Goal: Task Accomplishment & Management: Complete application form

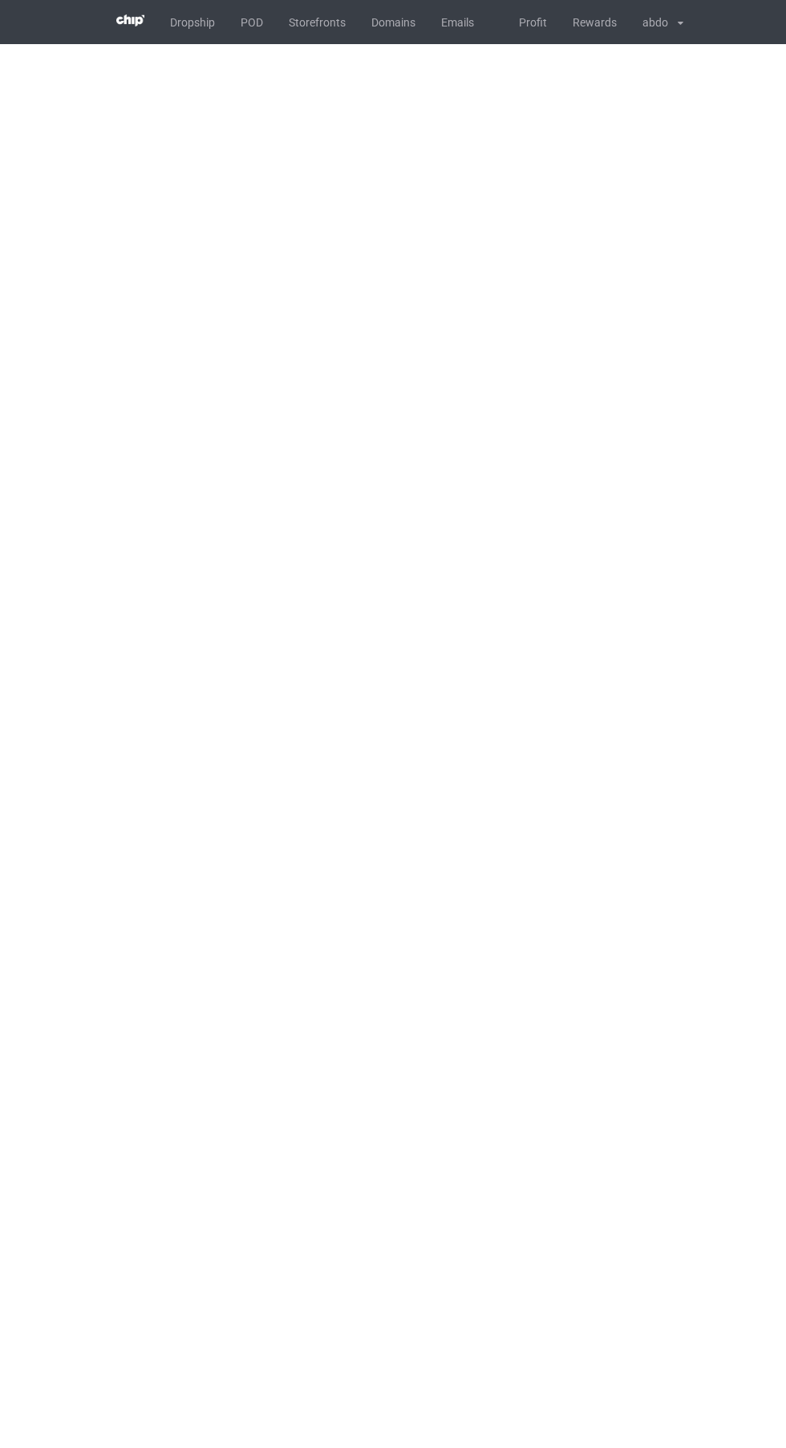
click at [252, 22] on link "POD" at bounding box center [252, 22] width 48 height 44
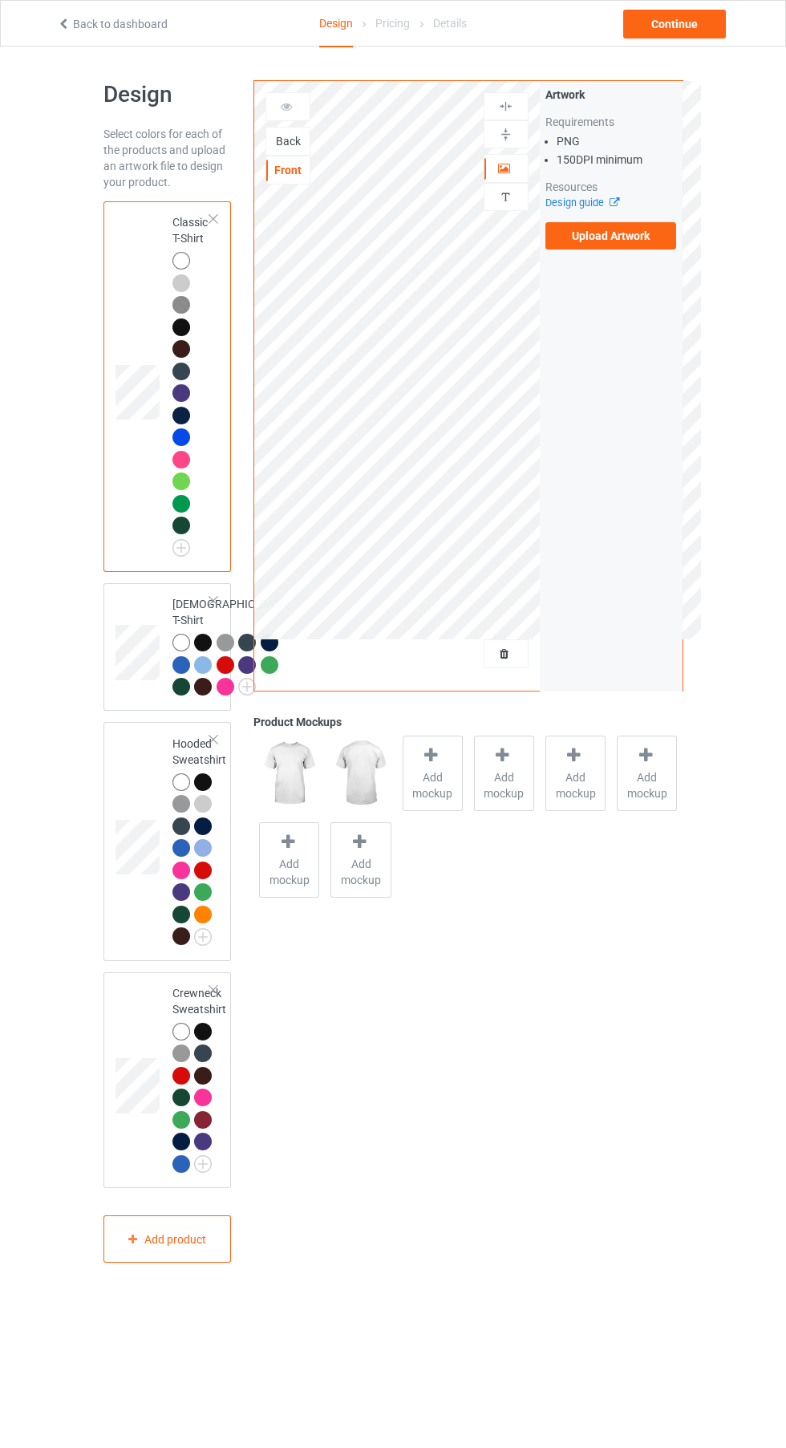
click at [286, 136] on div "Back" at bounding box center [287, 141] width 43 height 16
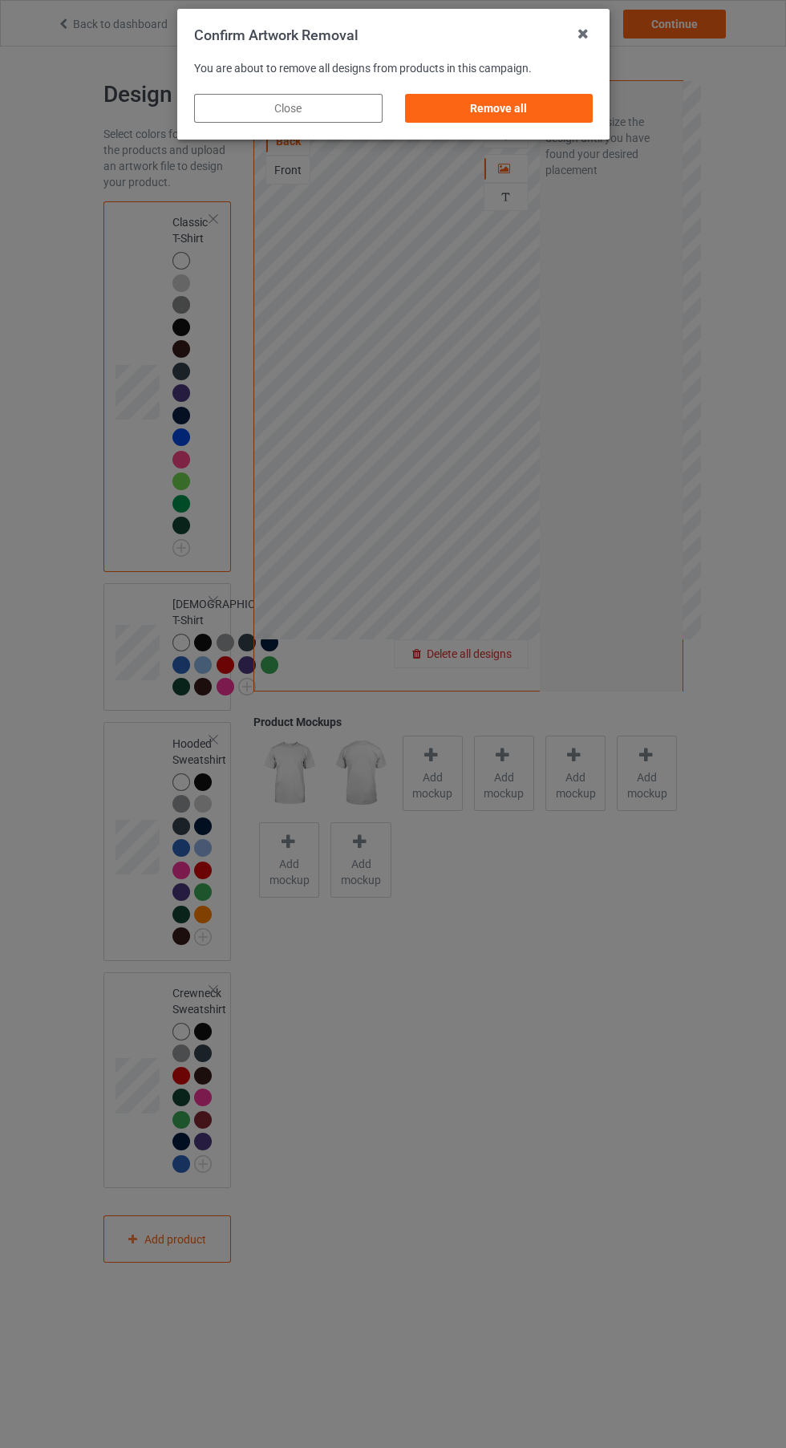
click at [530, 111] on div "Remove all" at bounding box center [498, 108] width 189 height 29
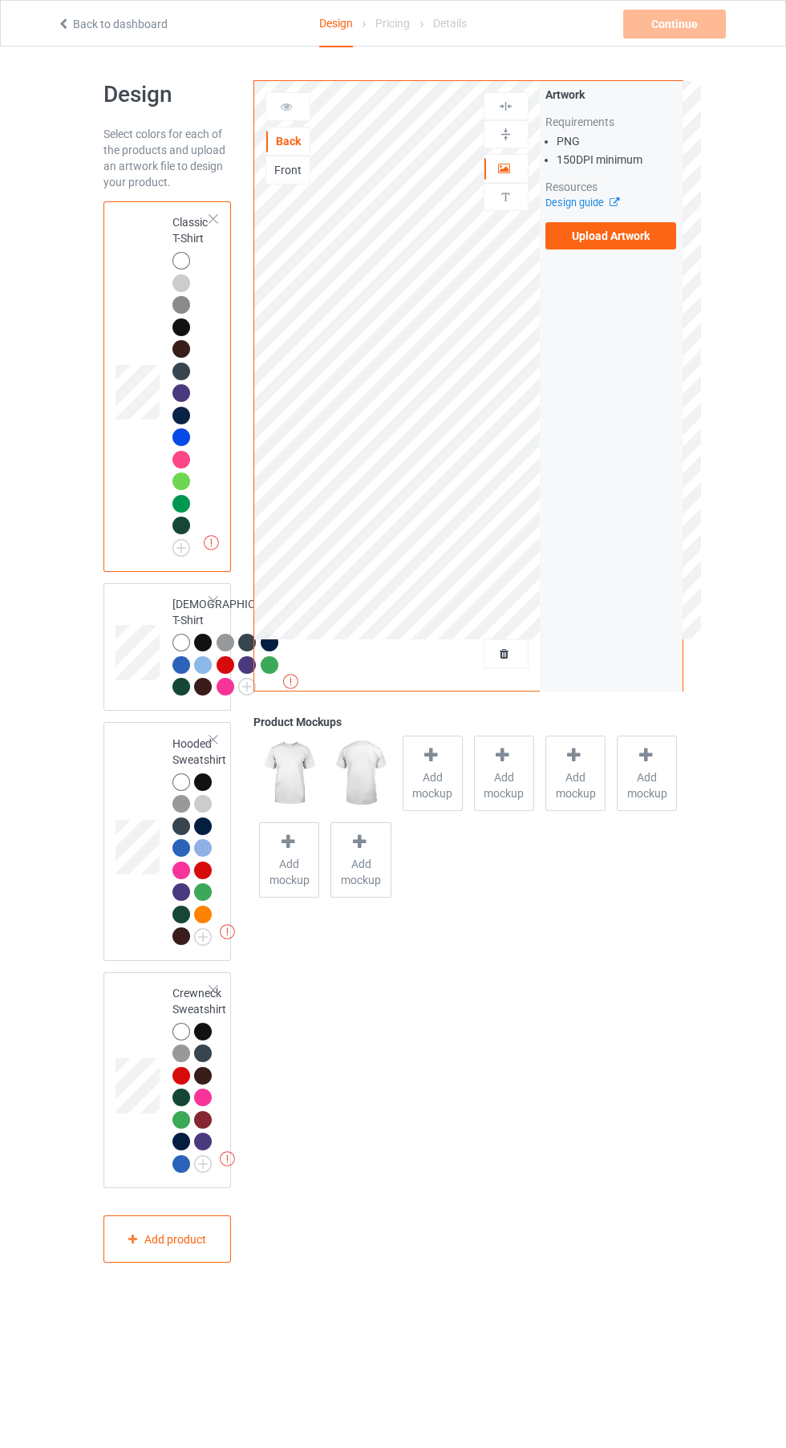
click at [303, 177] on div "Front" at bounding box center [287, 170] width 43 height 16
click at [651, 226] on label "Upload Artwork" at bounding box center [612, 235] width 132 height 27
click at [0, 0] on input "Upload Artwork" at bounding box center [0, 0] width 0 height 0
click at [653, 233] on label "Upload Artwork" at bounding box center [612, 235] width 132 height 27
click at [0, 0] on input "Upload Artwork" at bounding box center [0, 0] width 0 height 0
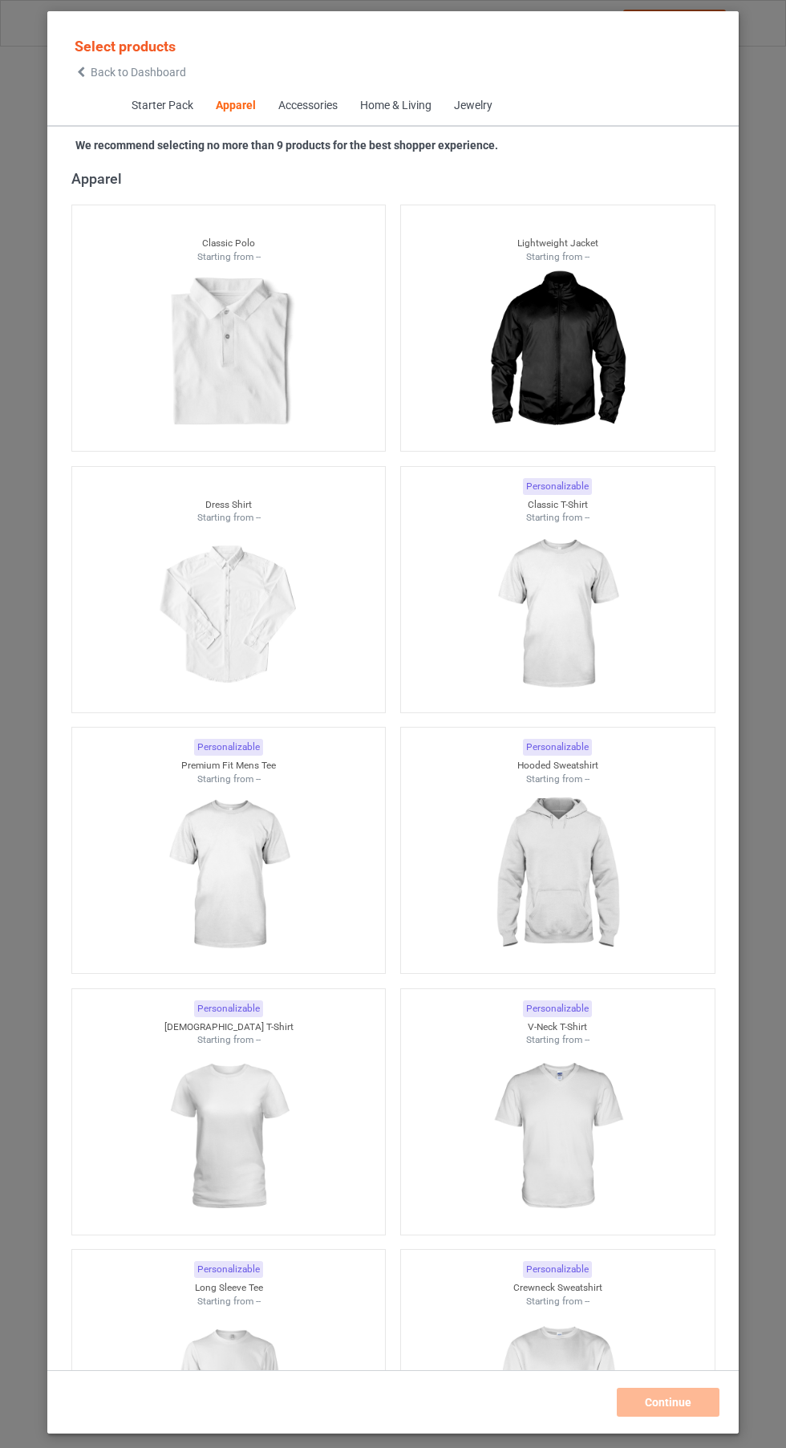
click at [110, 72] on span "Back to Dashboard" at bounding box center [138, 72] width 95 height 13
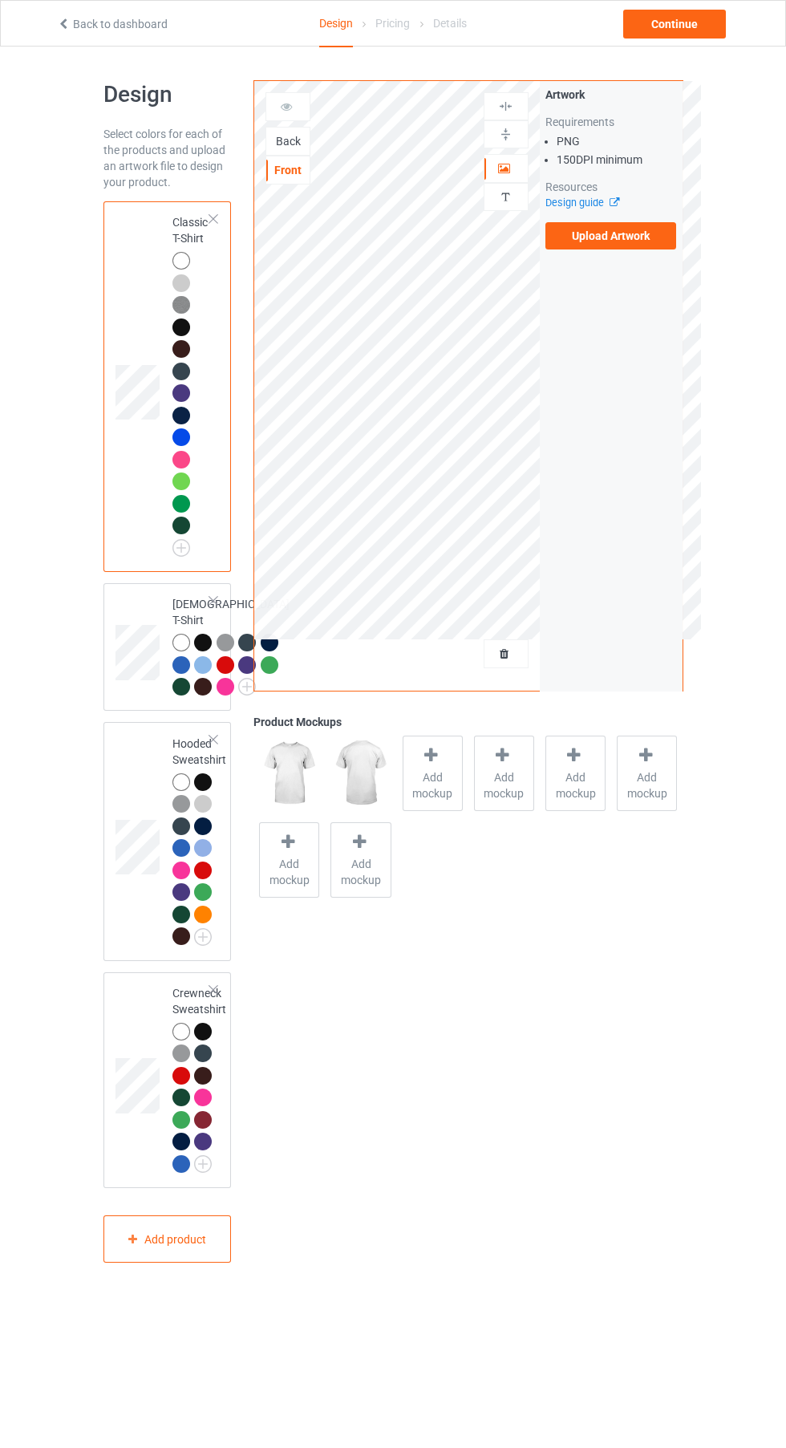
click at [628, 238] on label "Upload Artwork" at bounding box center [612, 235] width 132 height 27
click at [0, 0] on input "Upload Artwork" at bounding box center [0, 0] width 0 height 0
click at [307, 140] on div "Back" at bounding box center [287, 141] width 43 height 16
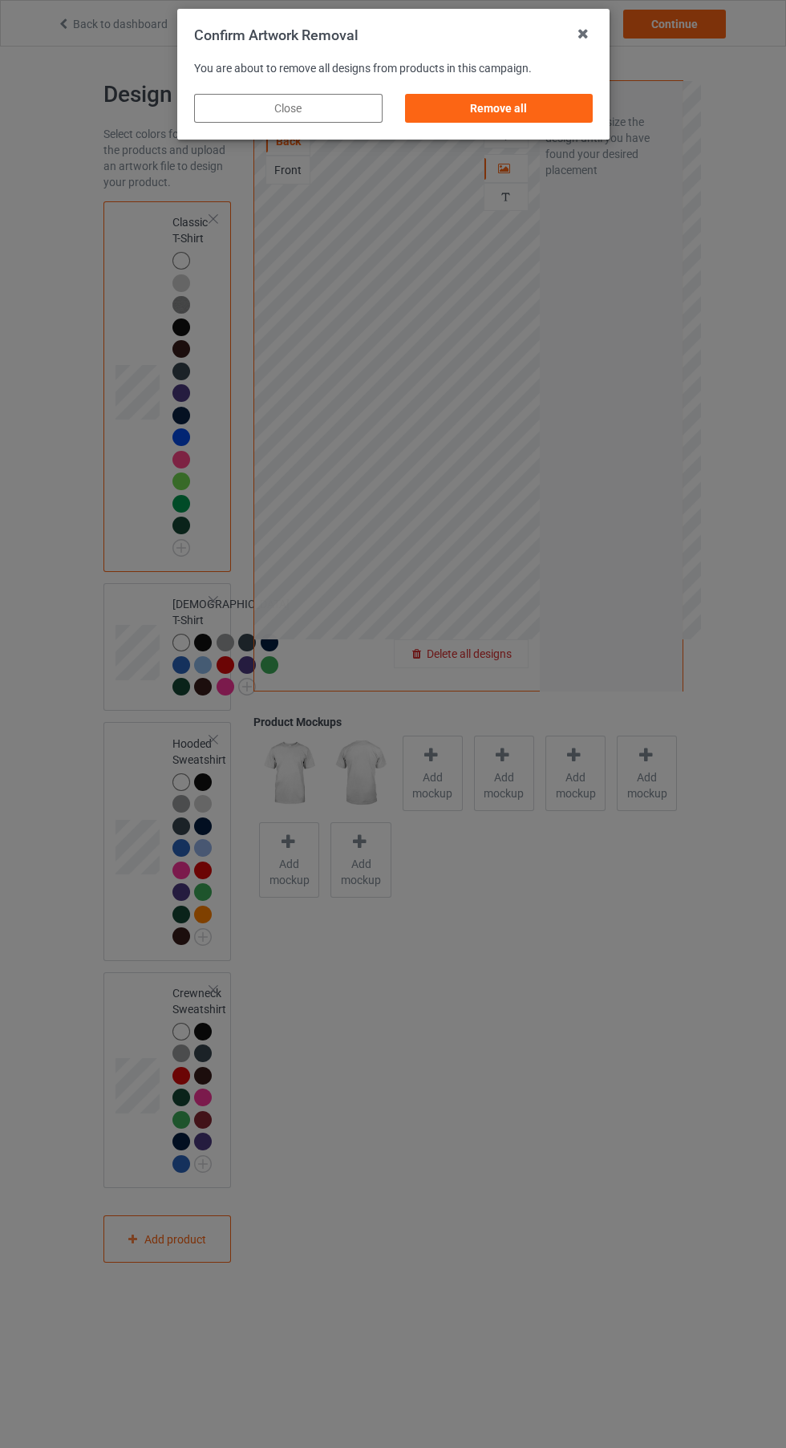
click at [546, 112] on div "Remove all" at bounding box center [498, 108] width 189 height 29
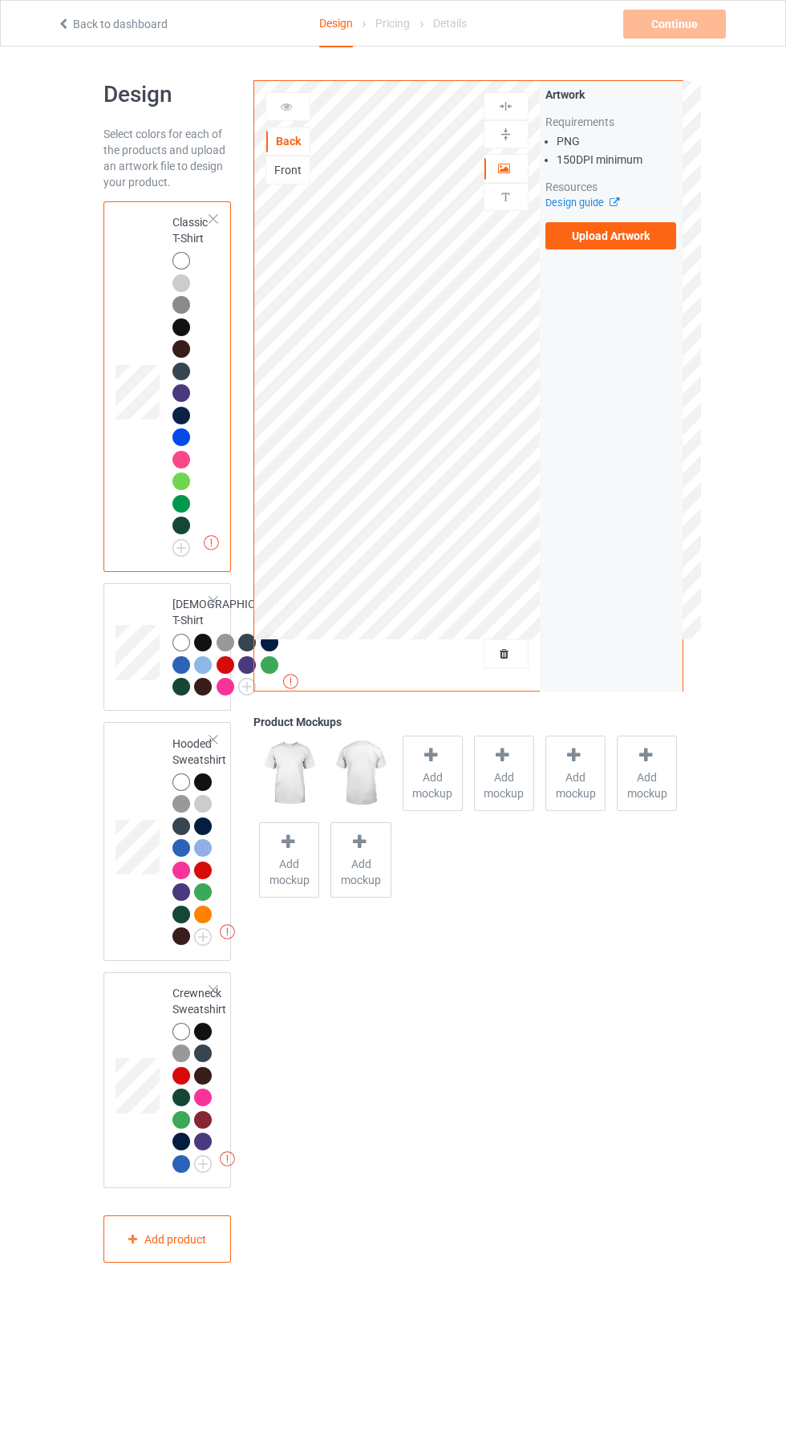
click at [307, 175] on div "Front" at bounding box center [287, 170] width 43 height 16
click at [660, 243] on label "Upload Artwork" at bounding box center [612, 235] width 132 height 27
click at [0, 0] on input "Upload Artwork" at bounding box center [0, 0] width 0 height 0
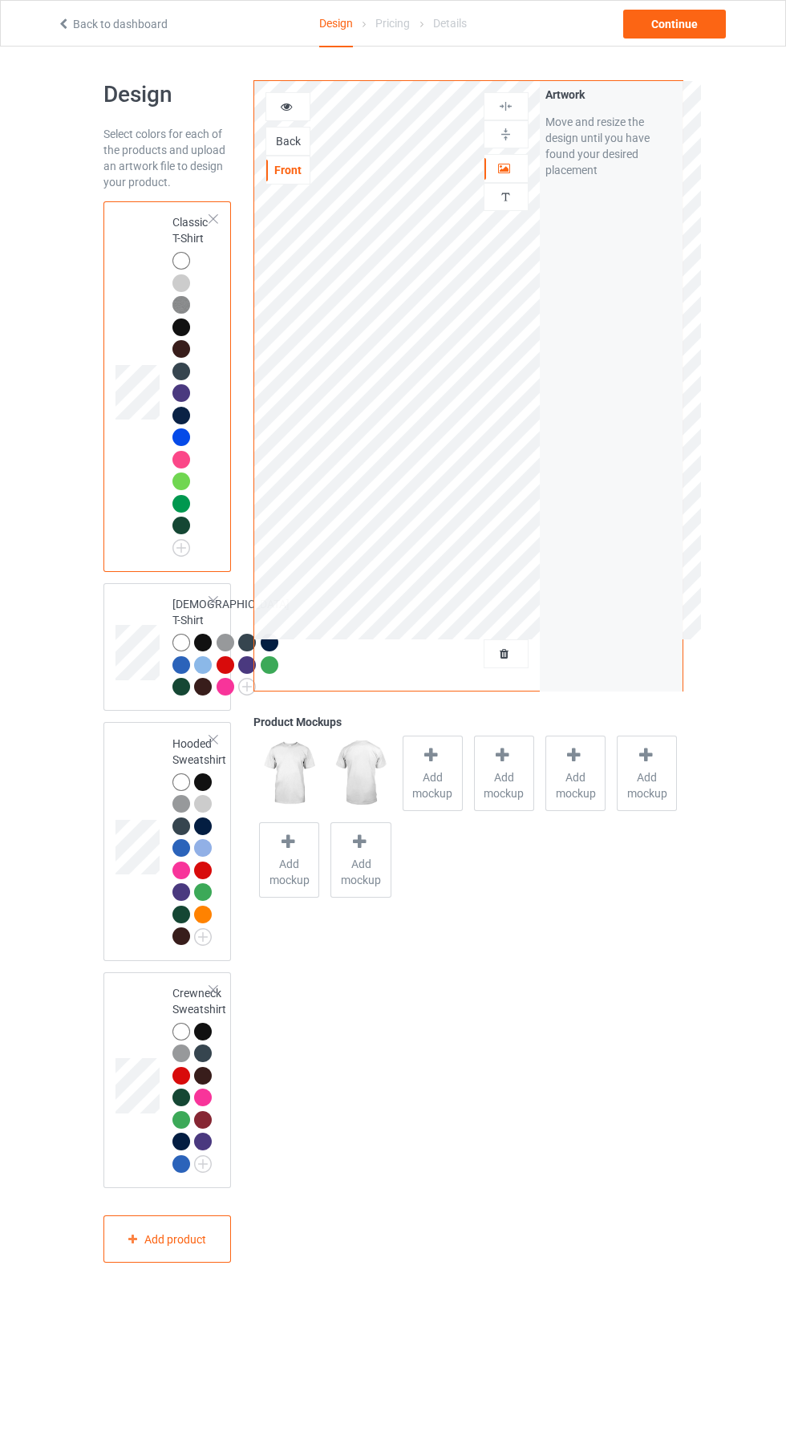
click at [295, 151] on div "Back" at bounding box center [288, 141] width 45 height 29
click at [307, 134] on div "Back" at bounding box center [287, 141] width 43 height 16
click at [701, 26] on div "Continue" at bounding box center [675, 24] width 103 height 29
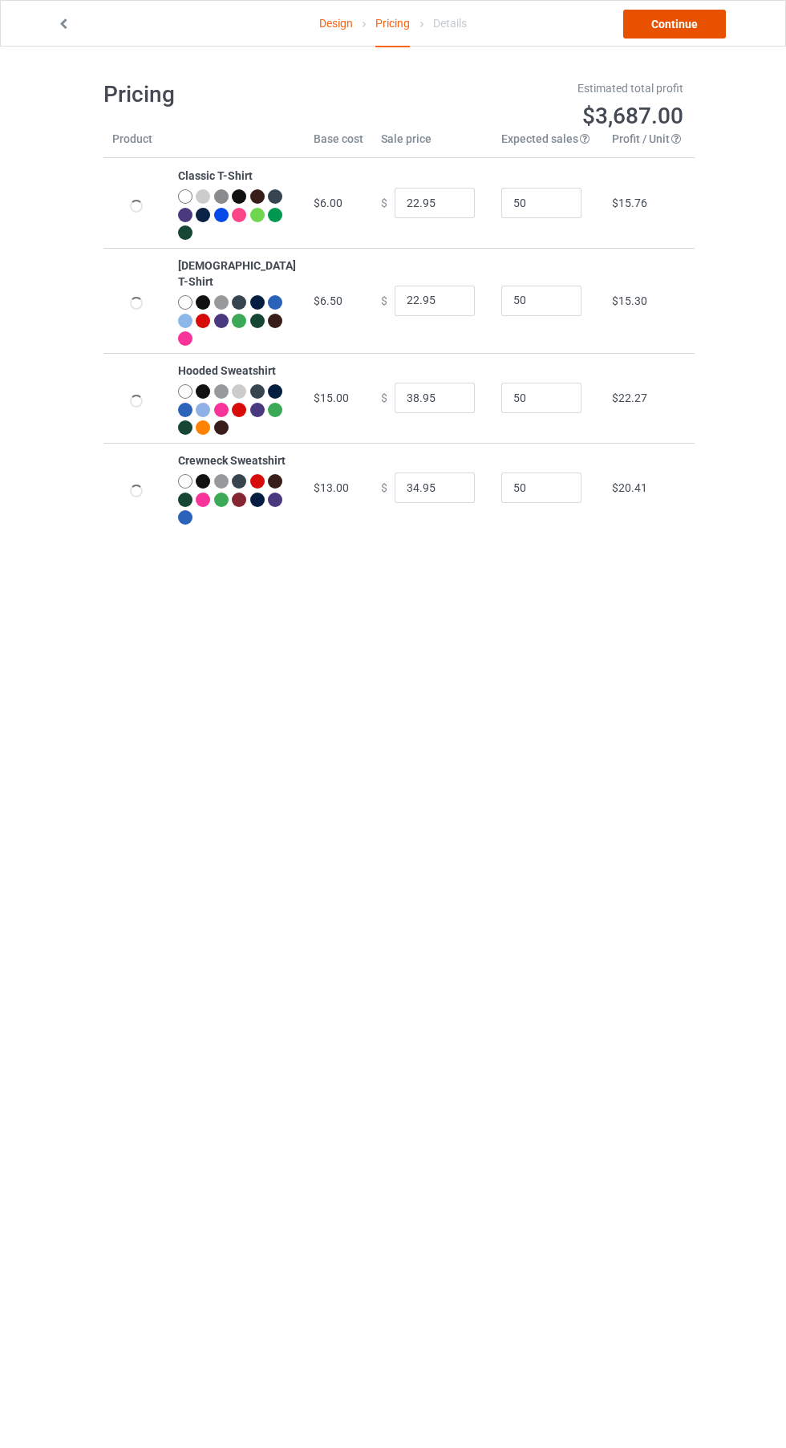
click at [693, 27] on link "Continue" at bounding box center [675, 24] width 103 height 29
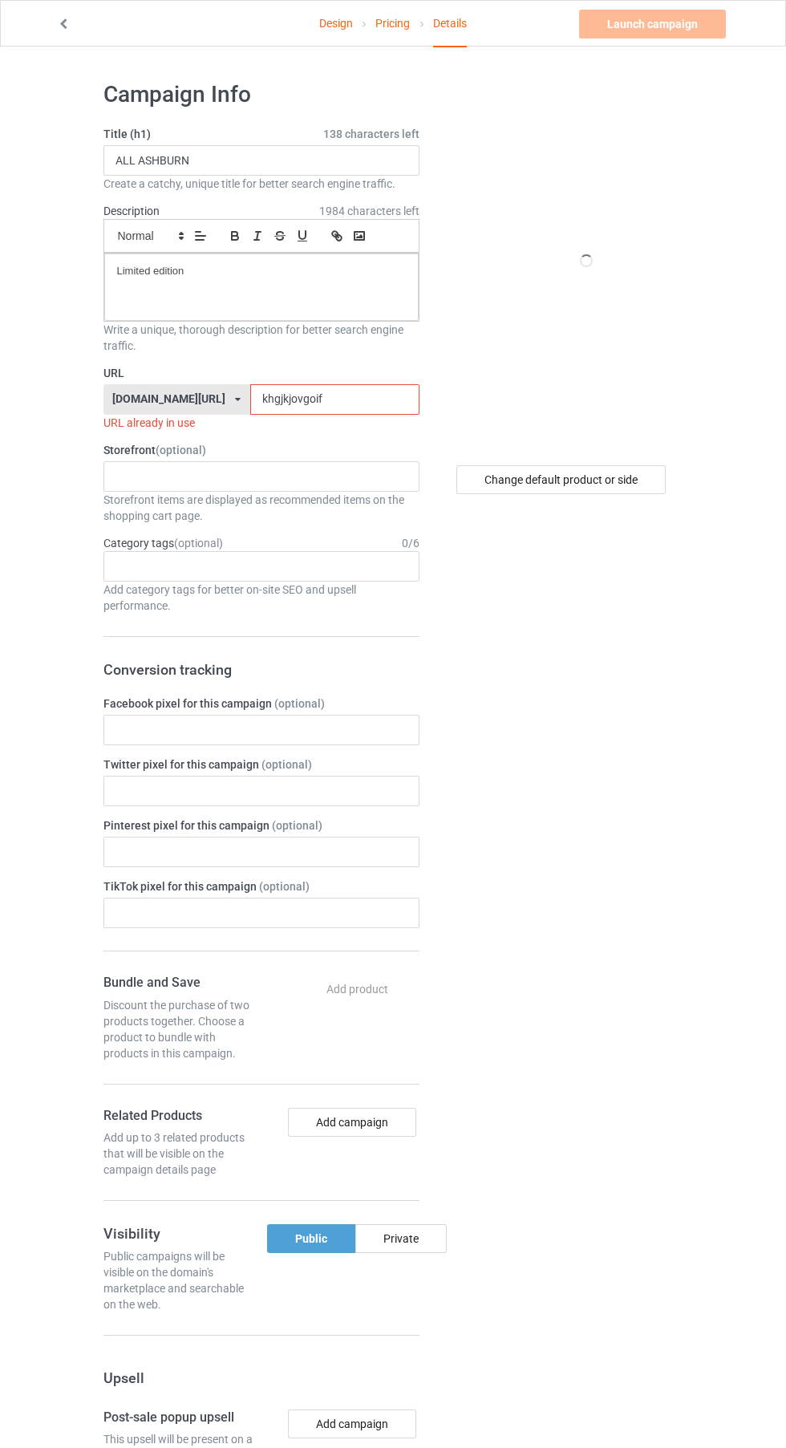
click at [295, 400] on input "khgjkjovgoif" at bounding box center [334, 399] width 169 height 30
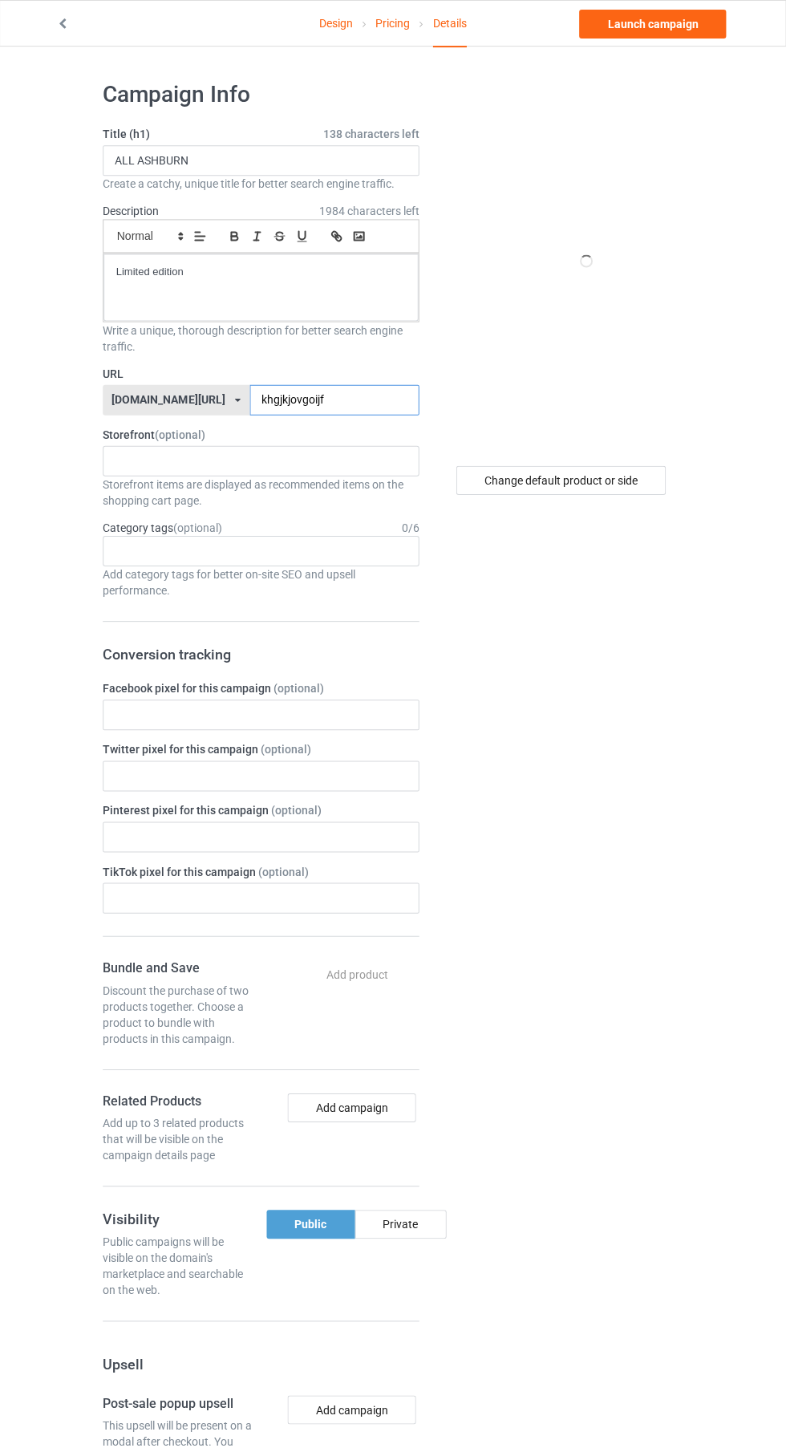
type input "khgjkjovgoijf"
click at [609, 481] on div "Change default product or side" at bounding box center [561, 479] width 209 height 29
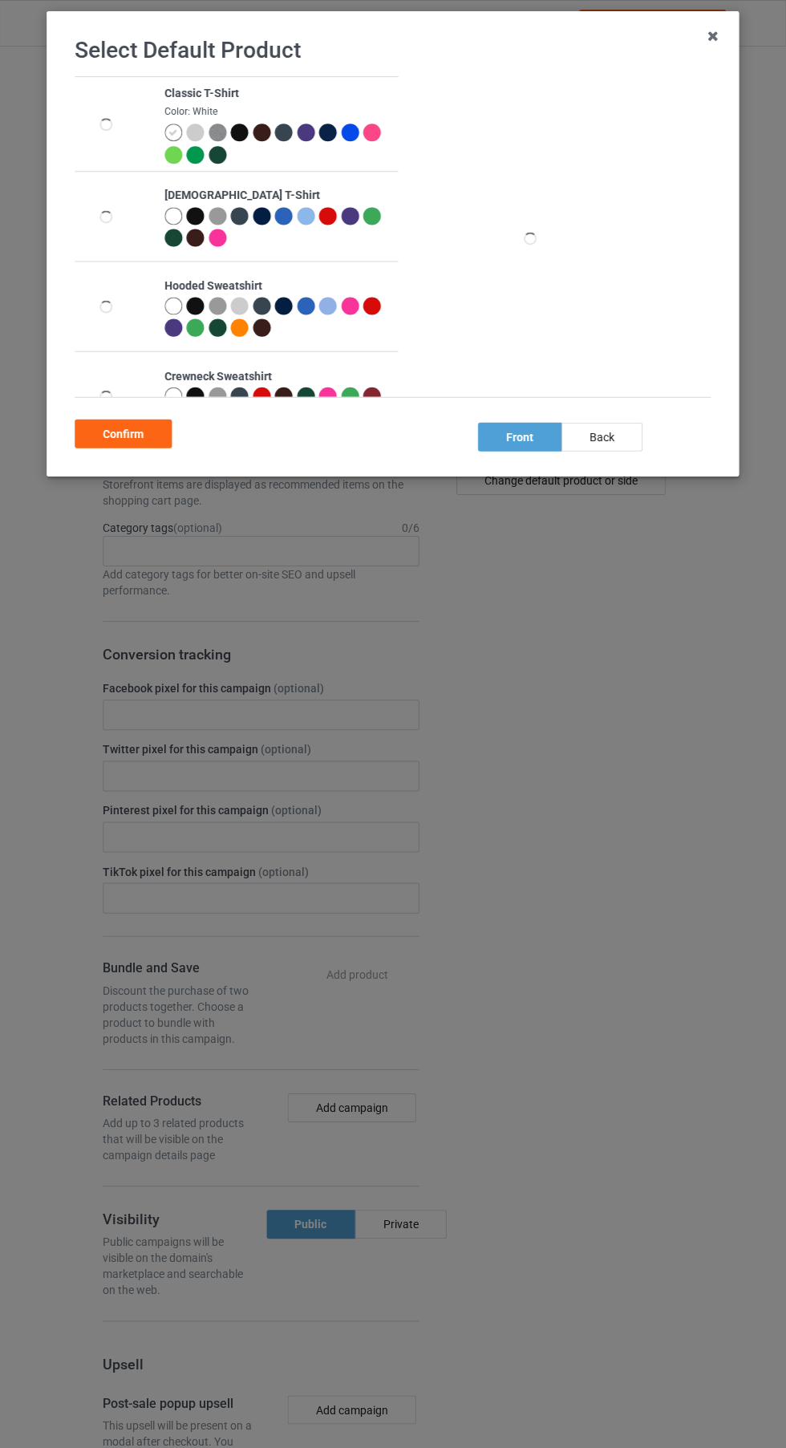
click at [620, 441] on div "back" at bounding box center [602, 436] width 81 height 29
click at [530, 430] on div "front" at bounding box center [519, 436] width 83 height 29
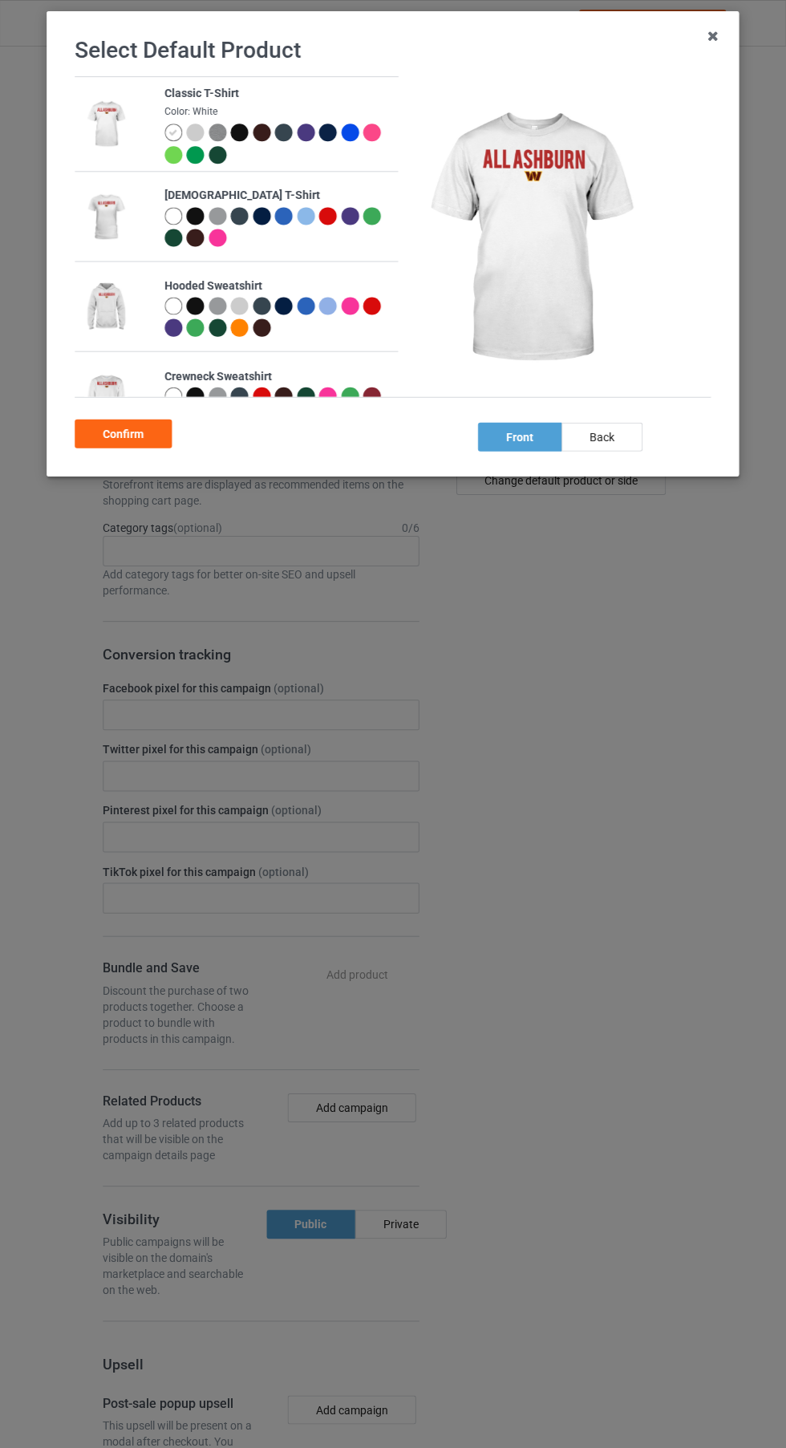
click at [616, 436] on div "back" at bounding box center [602, 436] width 81 height 29
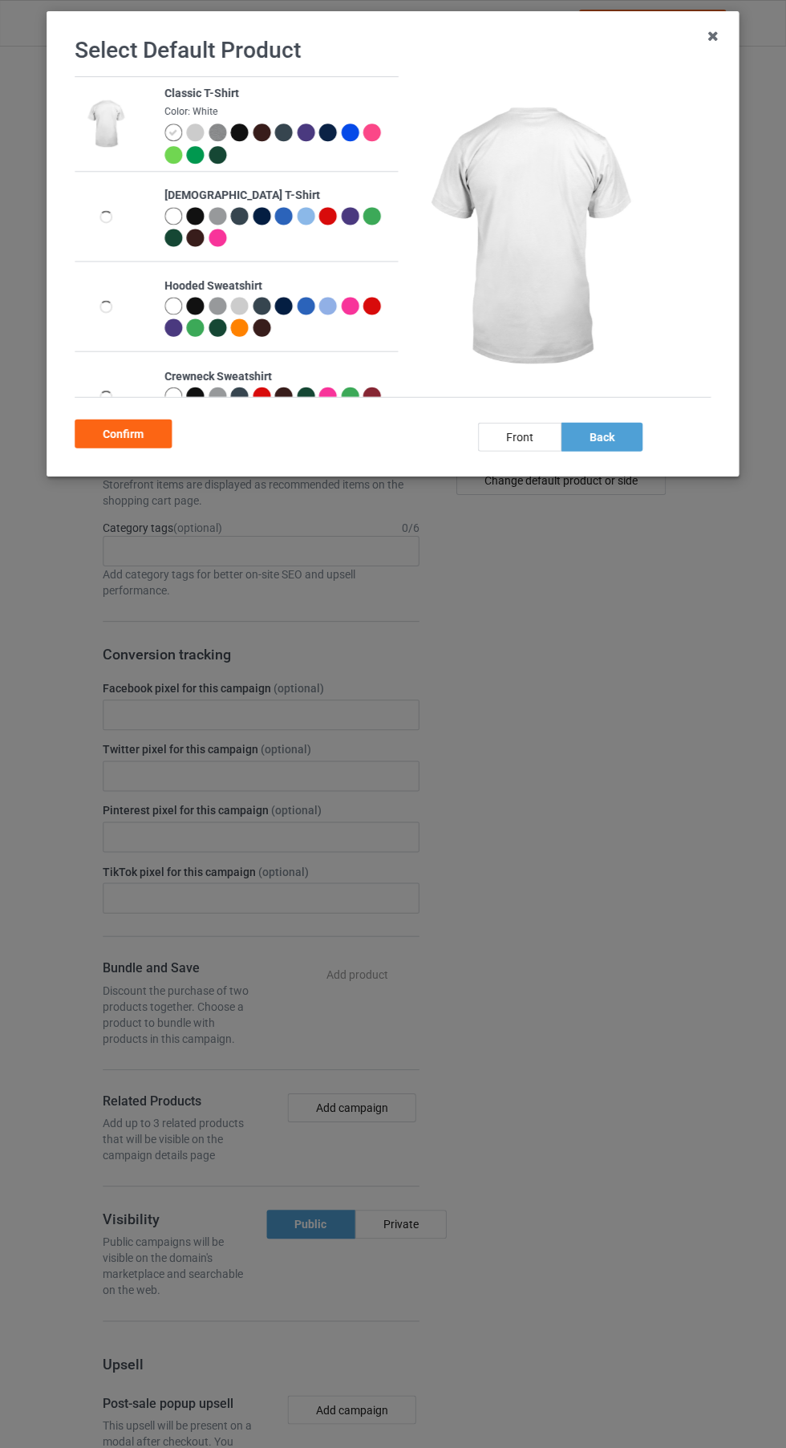
click at [531, 434] on div "front" at bounding box center [519, 436] width 83 height 29
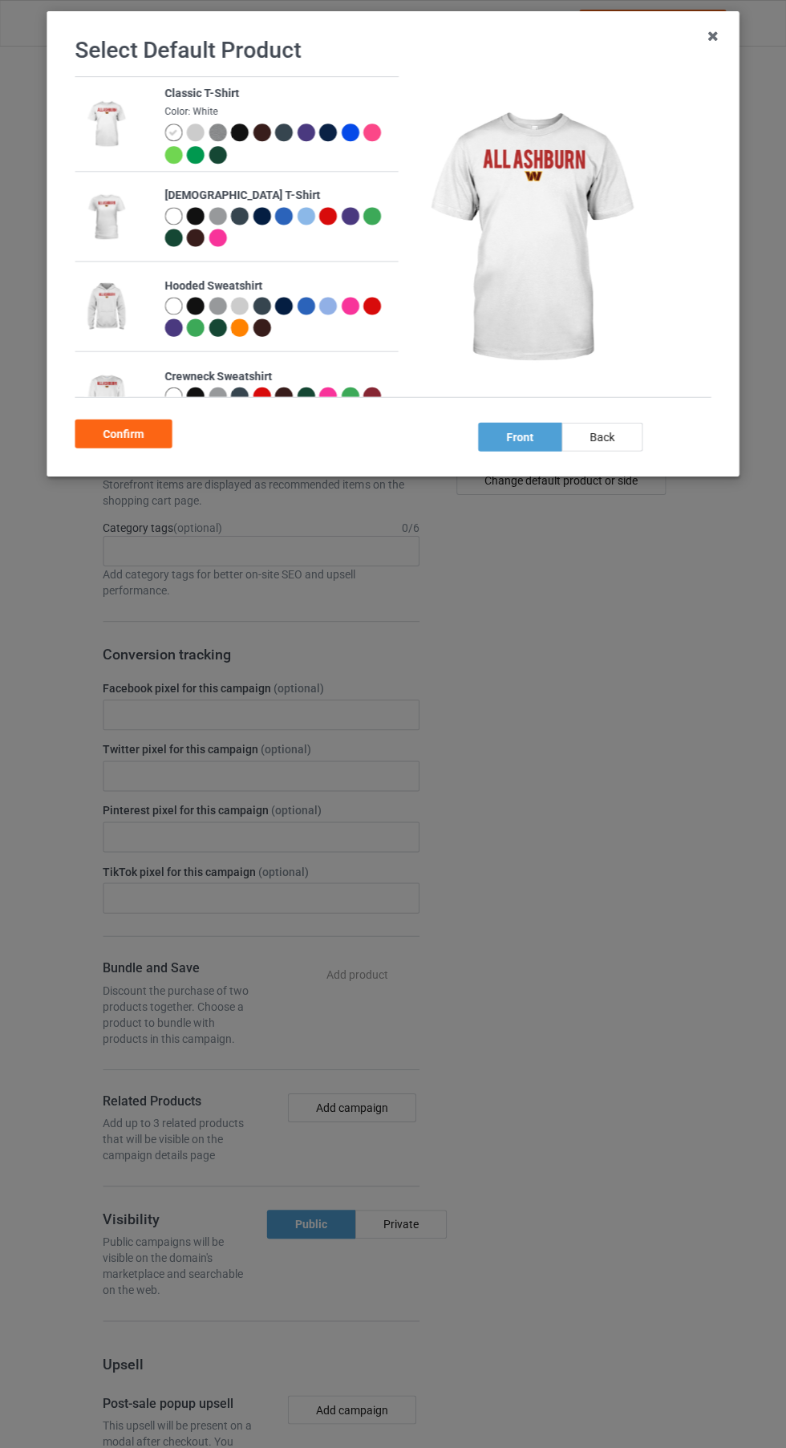
click at [120, 433] on div "Confirm" at bounding box center [123, 433] width 97 height 29
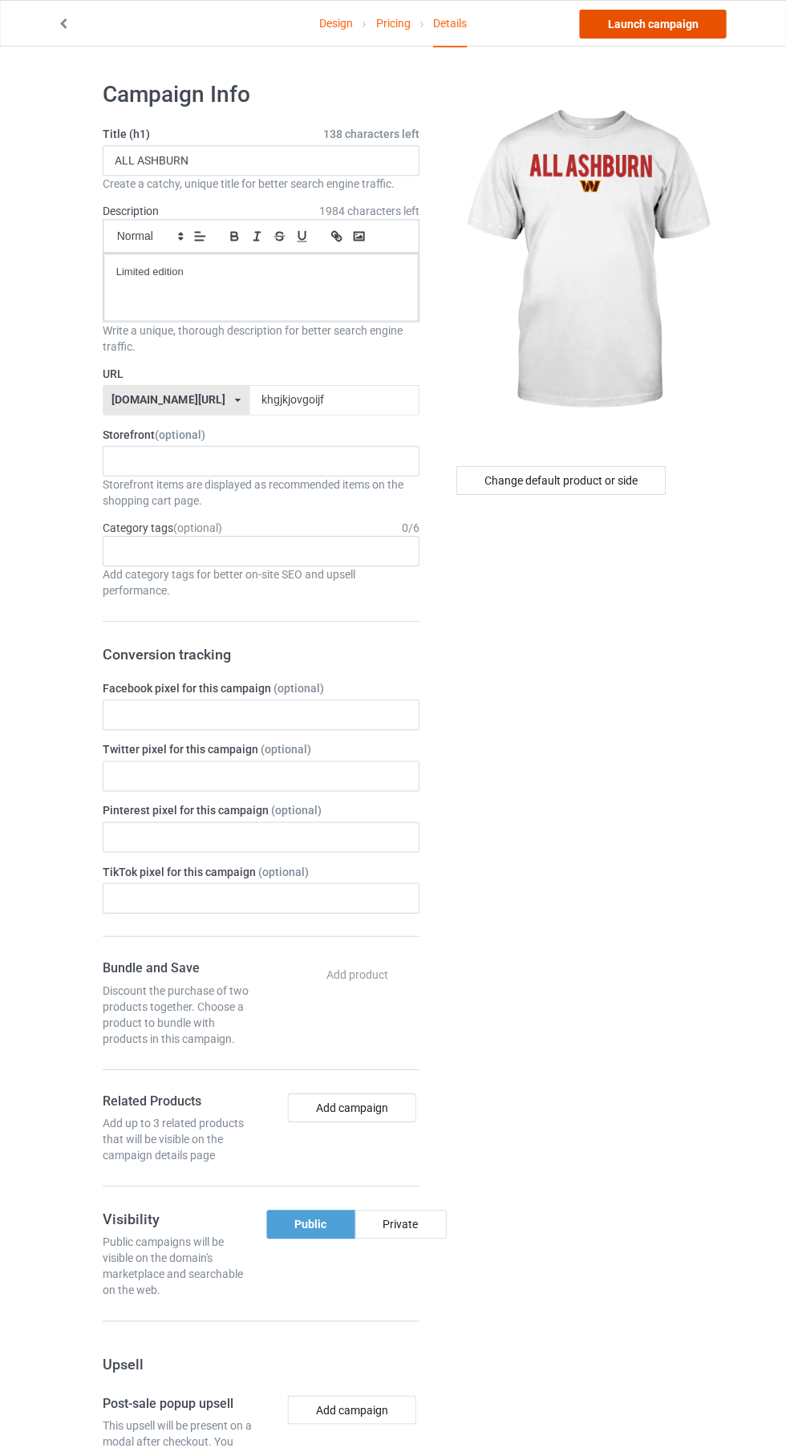
click at [705, 30] on link "Launch campaign" at bounding box center [652, 24] width 147 height 29
